Goal: Task Accomplishment & Management: Complete application form

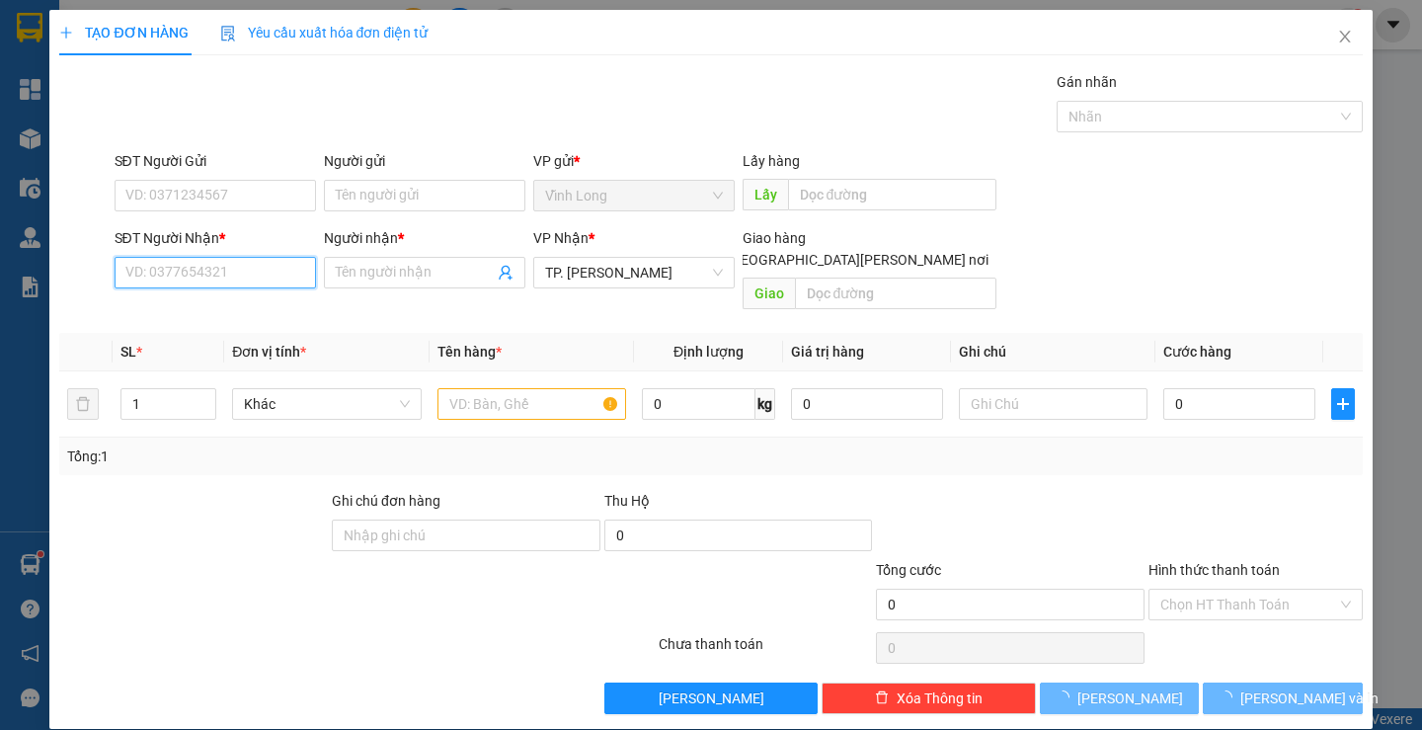
click at [191, 283] on input "SĐT Người Nhận *" at bounding box center [215, 273] width 201 height 32
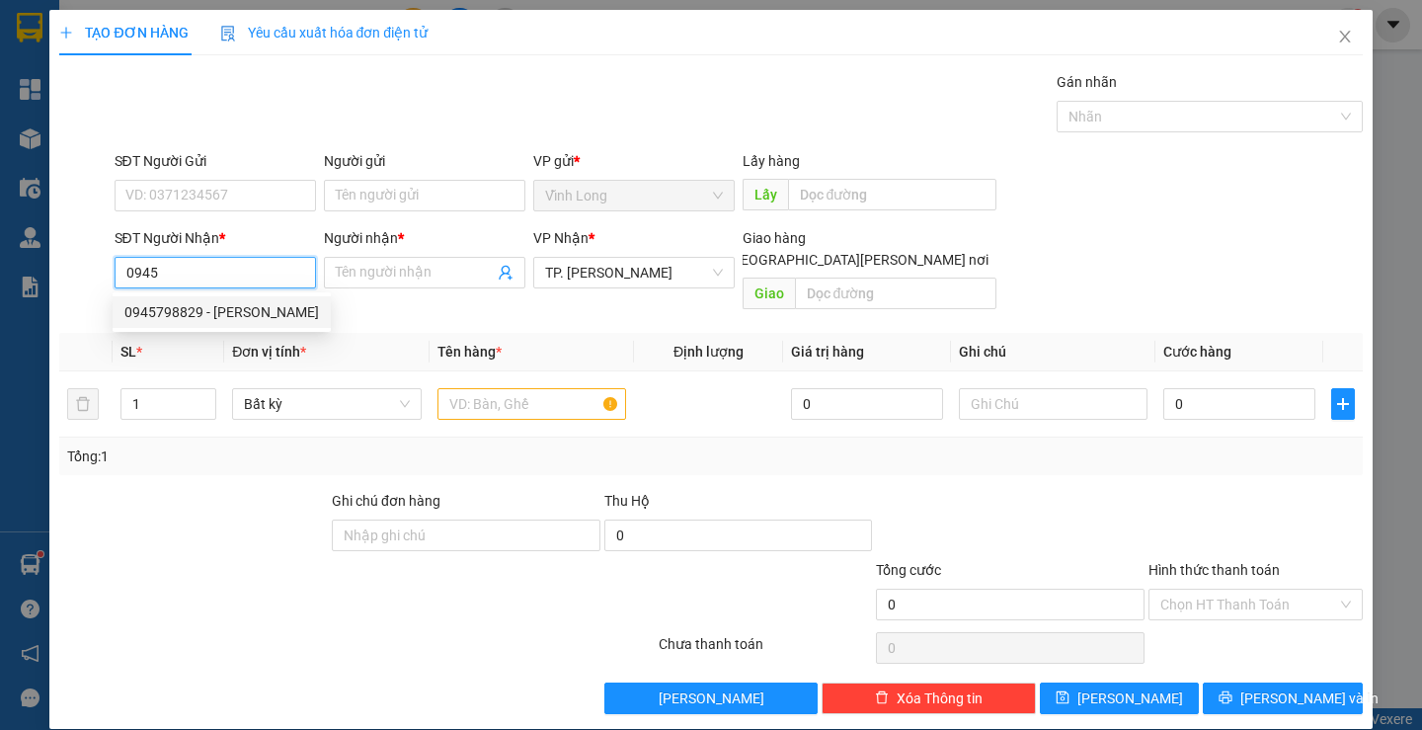
click at [214, 321] on div "0945798829 - [PERSON_NAME]" at bounding box center [221, 312] width 195 height 22
type input "0945798829"
type input "ANH PHƯỚC"
type input "0945798829"
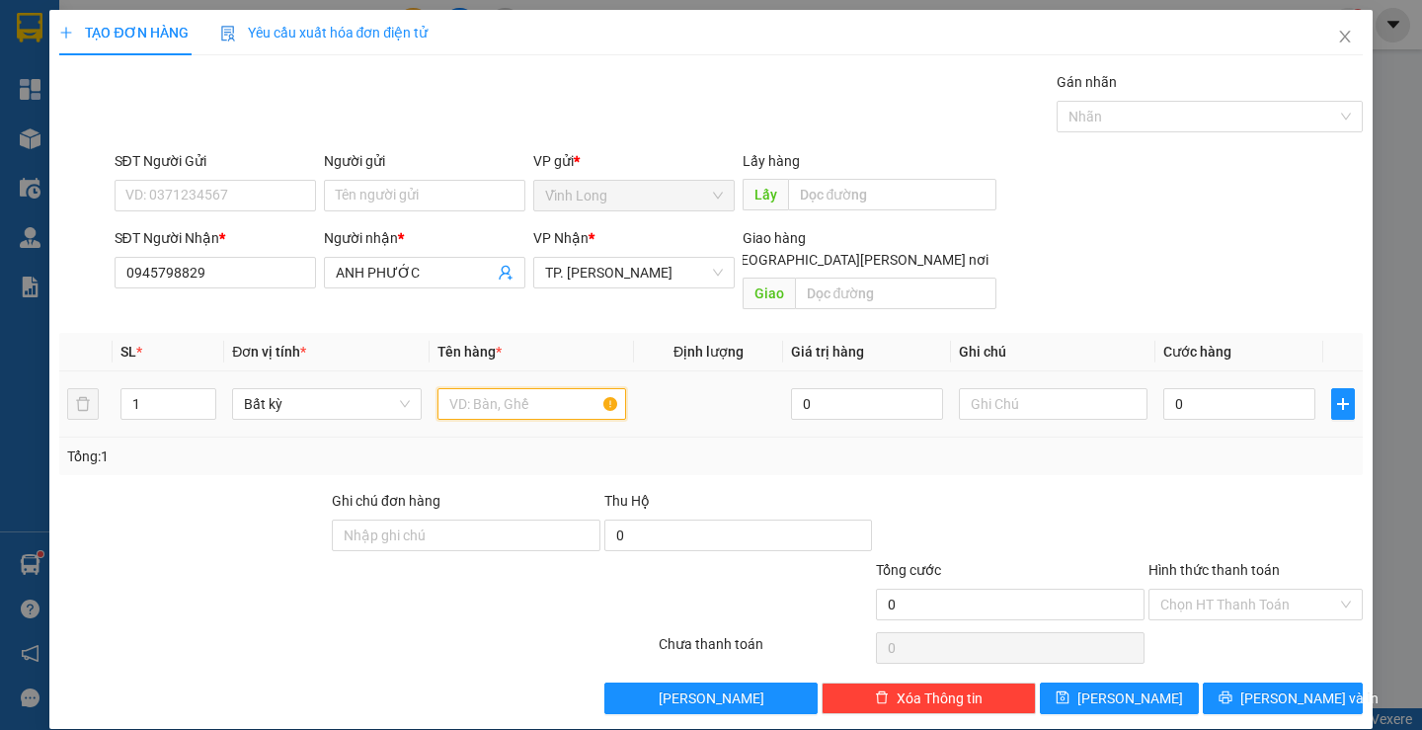
click at [492, 388] on input "text" at bounding box center [531, 404] width 189 height 32
type input "THÙNG"
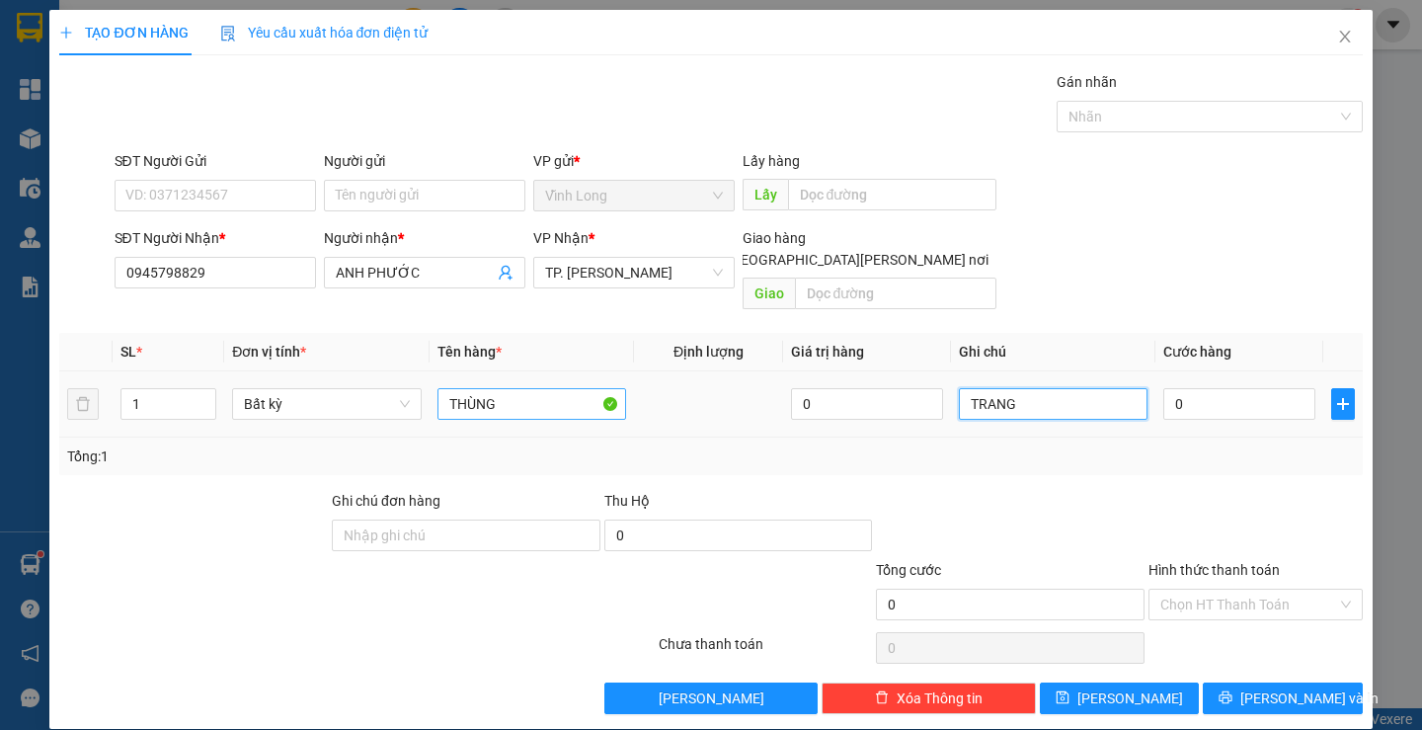
type input "TRANG"
type input "3"
type input "30"
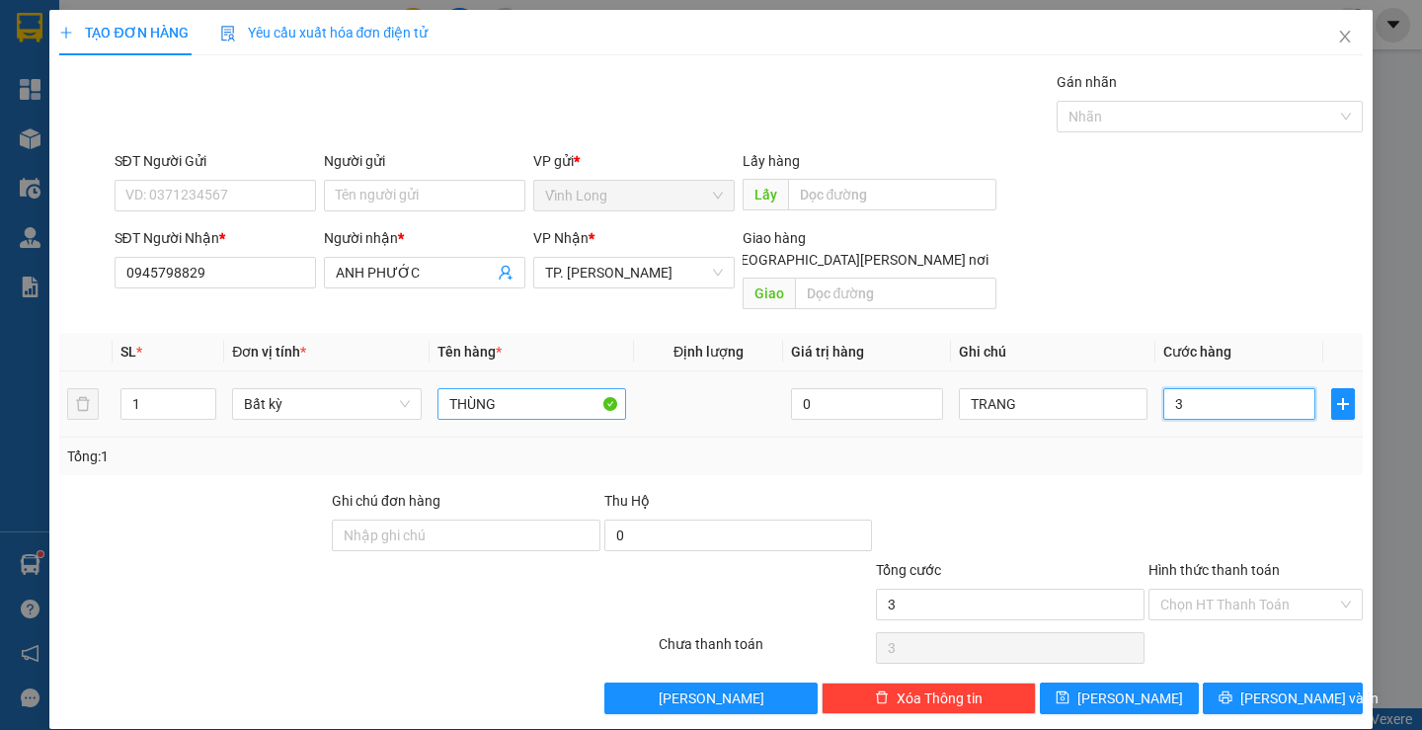
type input "30"
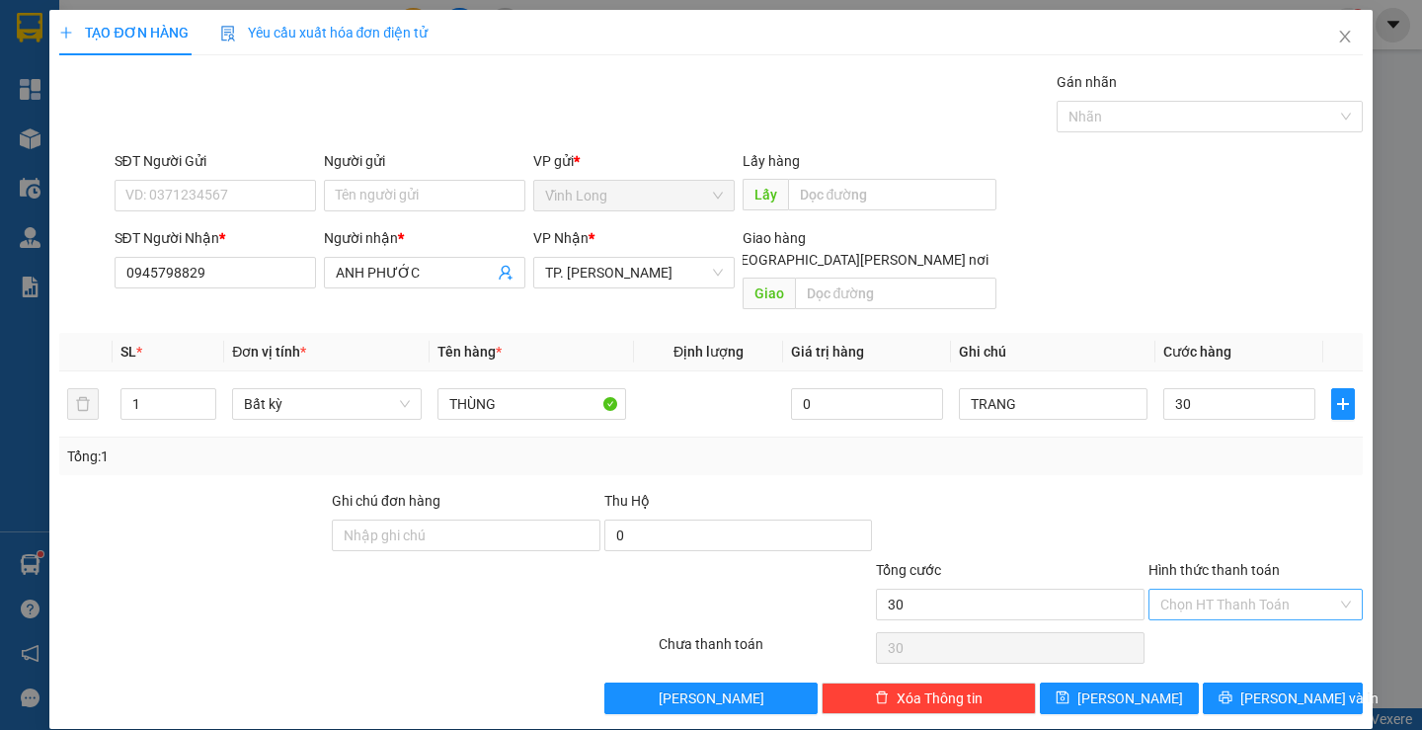
type input "30.000"
drag, startPoint x: 1171, startPoint y: 588, endPoint x: 1185, endPoint y: 604, distance: 21.7
click at [1172, 589] on input "Hình thức thanh toán" at bounding box center [1248, 604] width 177 height 30
click at [1185, 604] on div "Transit Pickup Surcharge Ids Transit Deliver Surcharge Ids Transit Deliver Surc…" at bounding box center [710, 392] width 1302 height 643
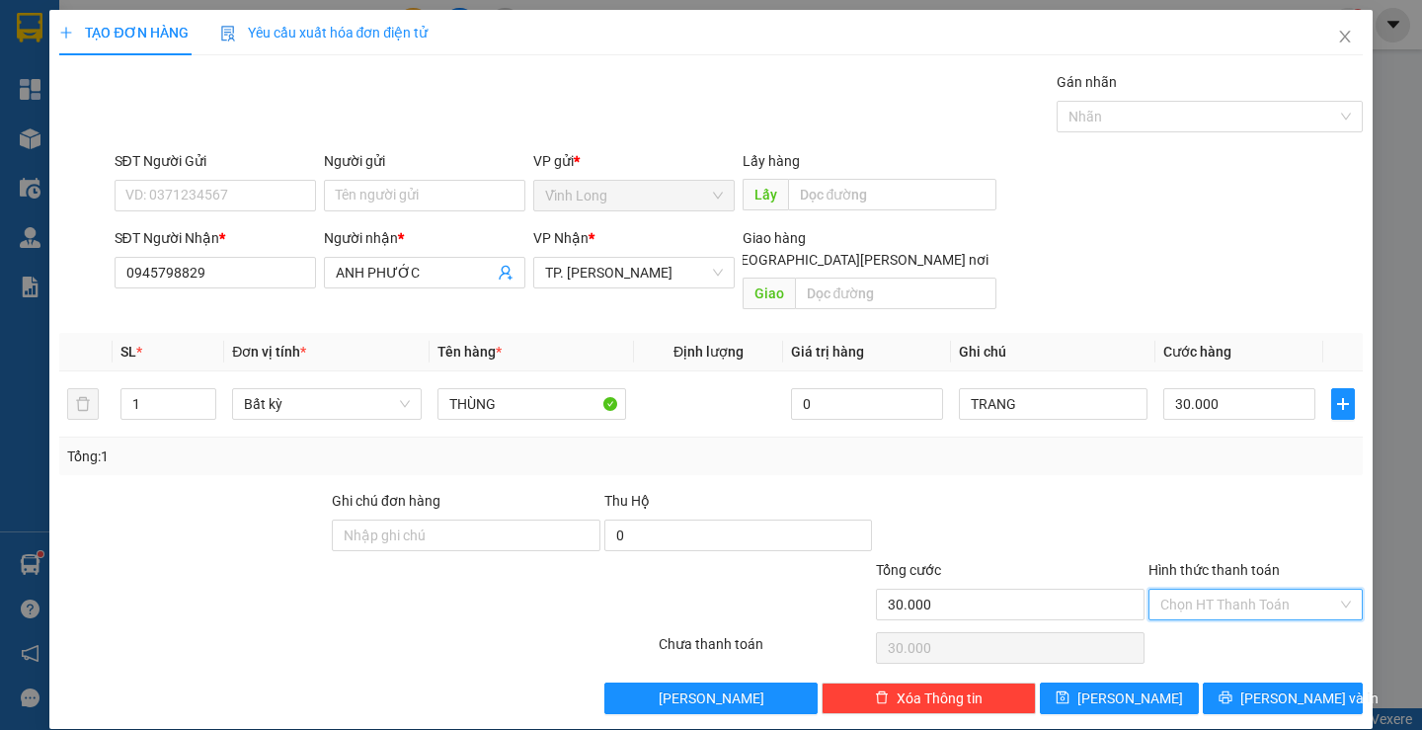
click at [1201, 589] on input "Hình thức thanh toán" at bounding box center [1248, 604] width 177 height 30
click at [1205, 627] on div "Tại văn phòng" at bounding box center [1243, 622] width 188 height 22
type input "0"
click at [1306, 687] on span "[PERSON_NAME] và In" at bounding box center [1309, 698] width 138 height 22
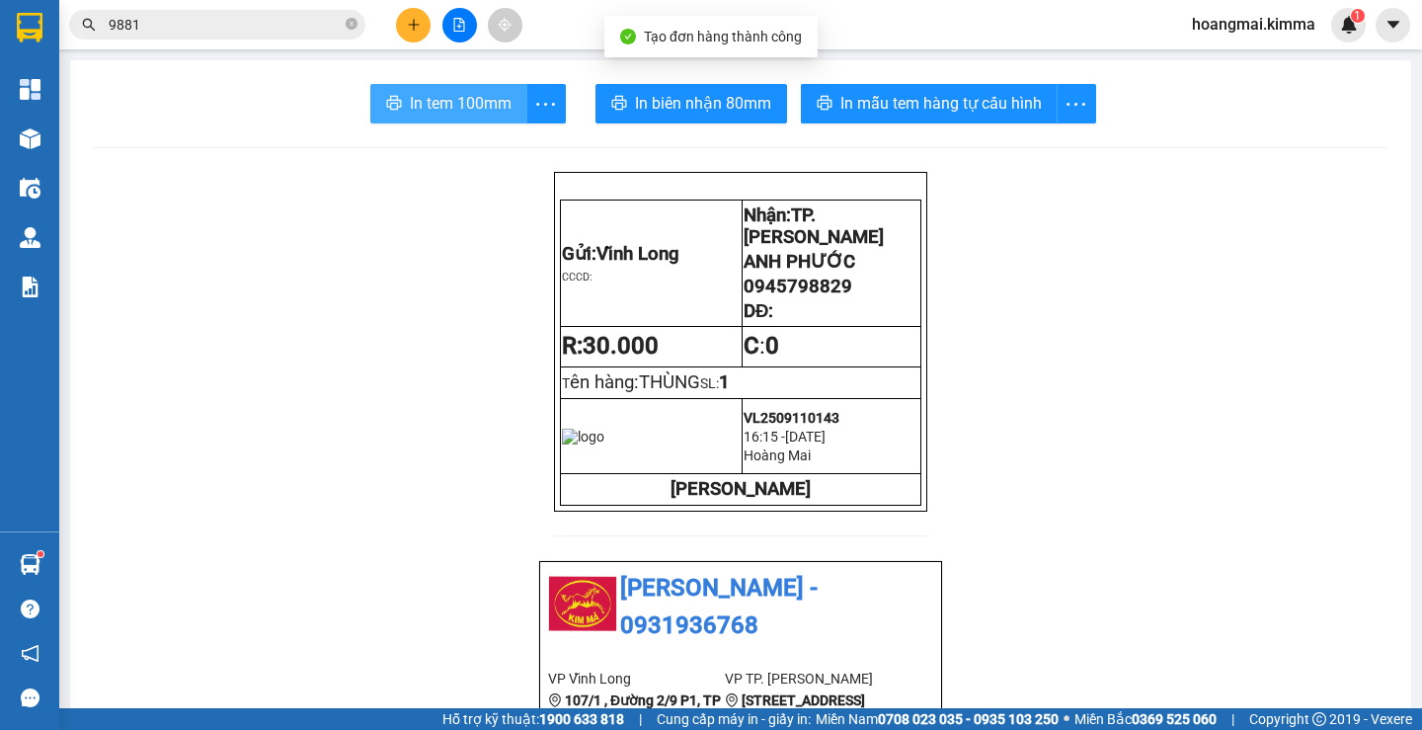
click at [486, 113] on span "In tem 100mm" at bounding box center [461, 103] width 102 height 25
